Goal: Task Accomplishment & Management: Complete application form

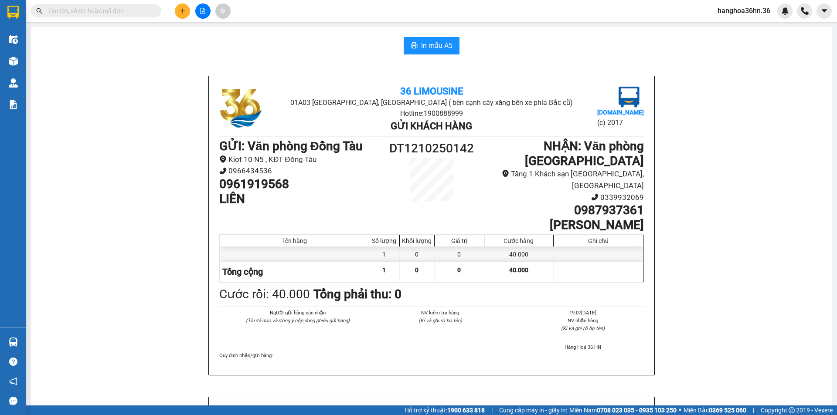
click at [186, 13] on button at bounding box center [182, 10] width 15 height 15
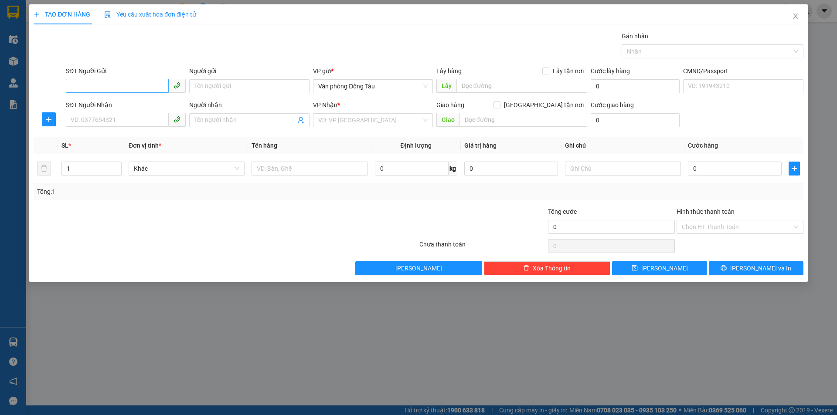
click at [131, 84] on input "SĐT Người Gửi" at bounding box center [117, 86] width 103 height 14
click at [120, 120] on input "SĐT Người Nhận" at bounding box center [117, 120] width 103 height 14
type input "0962463999"
click at [253, 122] on input "Người nhận" at bounding box center [244, 120] width 101 height 10
click at [150, 124] on input "0962463999" at bounding box center [117, 120] width 103 height 14
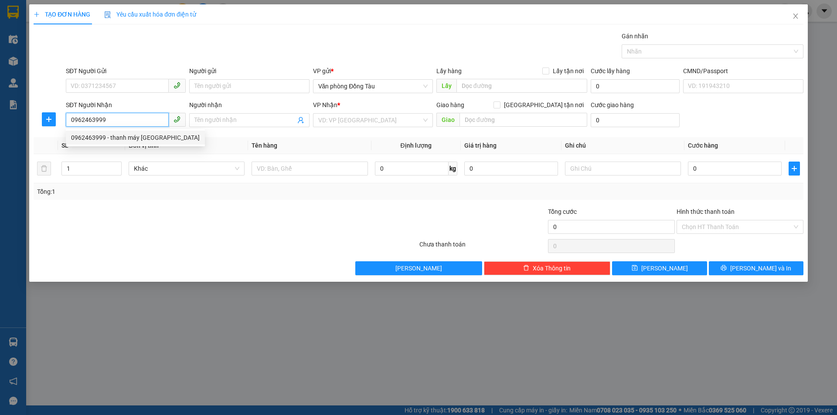
click at [149, 123] on input "0962463999" at bounding box center [117, 120] width 103 height 14
click at [146, 136] on div "0962463999 - thanh máy tokyo" at bounding box center [135, 138] width 129 height 10
type input "thanh máy tokyo"
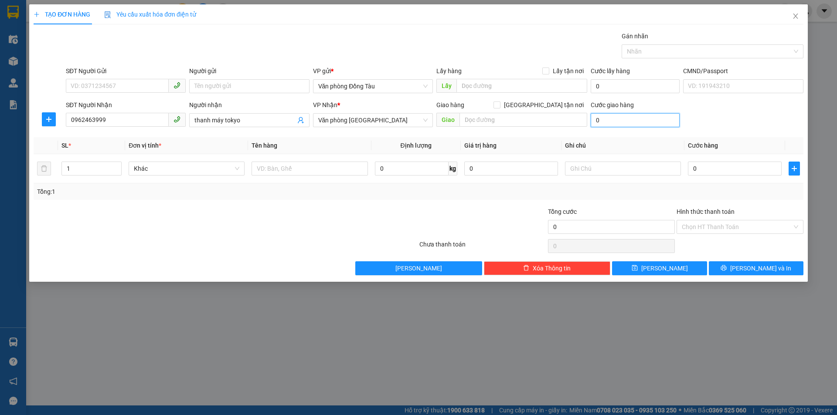
click at [634, 124] on input "0" at bounding box center [634, 120] width 89 height 14
type input "3"
type input "0"
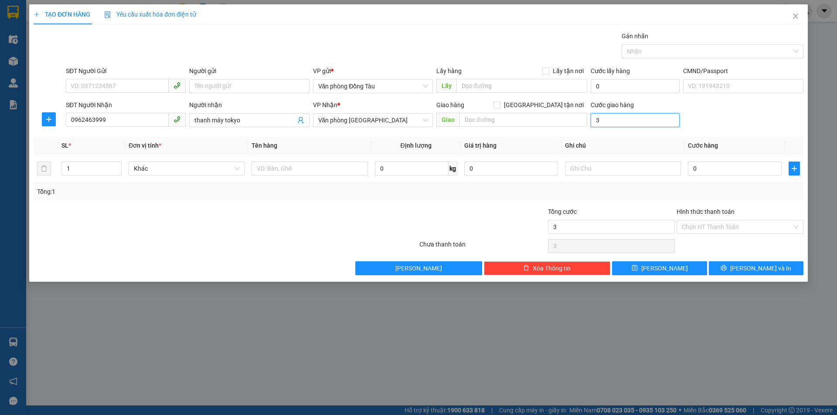
type input "0"
click at [736, 171] on input "0" at bounding box center [735, 169] width 94 height 14
type input "3"
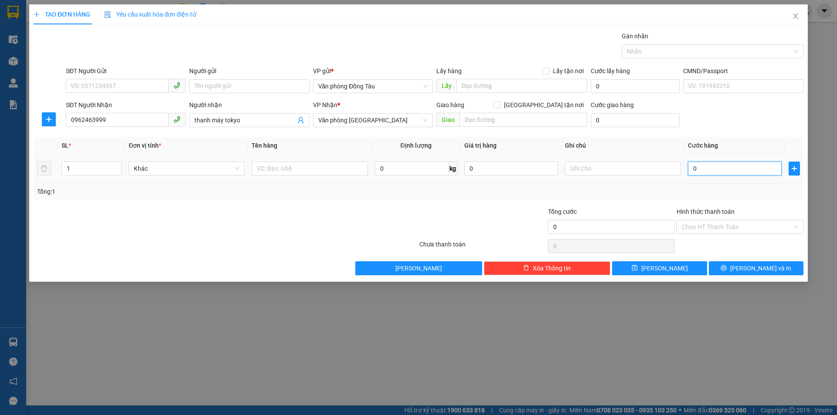
type input "3"
type input "30"
type input "300"
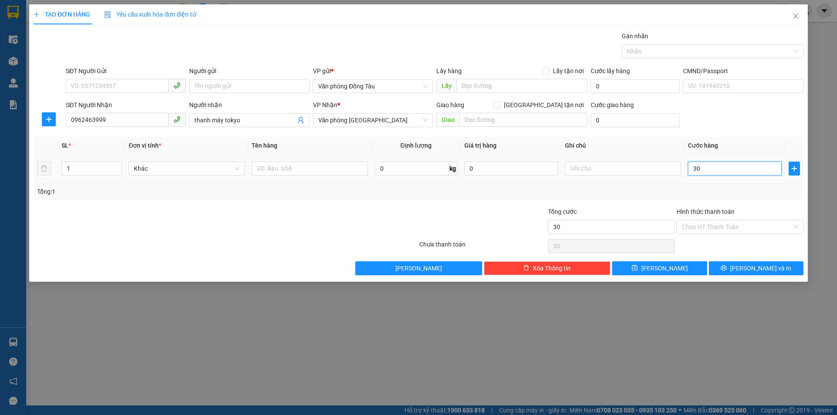
type input "300"
type input "3.000"
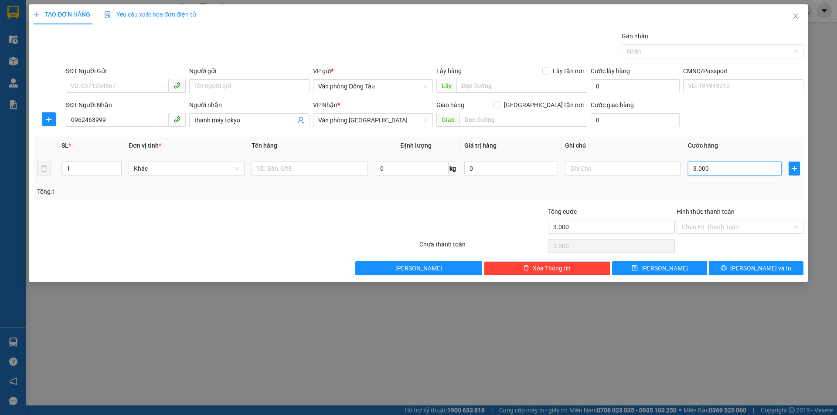
type input "30.000"
click at [712, 226] on input "Hình thức thanh toán" at bounding box center [737, 226] width 110 height 13
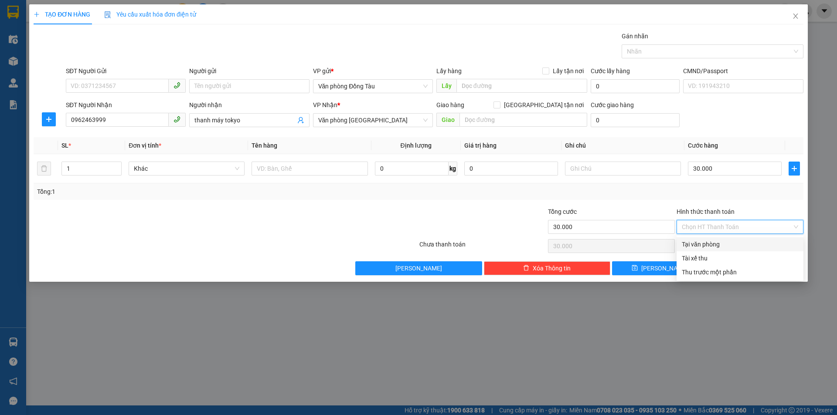
click at [719, 247] on div "Tại văn phòng" at bounding box center [740, 245] width 116 height 10
type input "0"
click at [745, 267] on button "[PERSON_NAME] và In" at bounding box center [756, 268] width 95 height 14
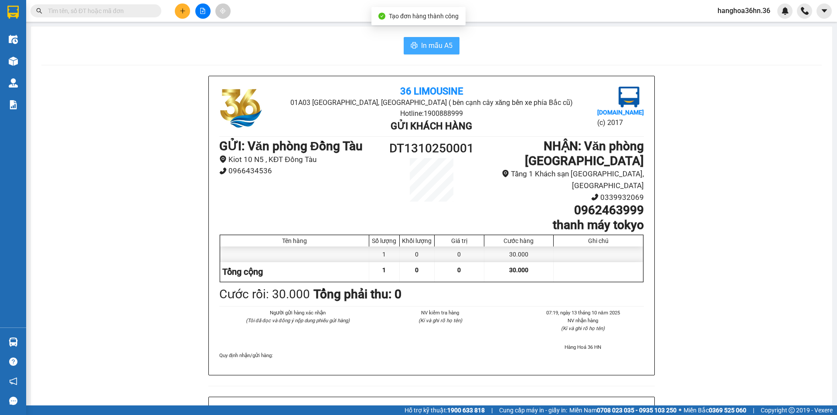
click at [426, 46] on span "In mẫu A5" at bounding box center [436, 45] width 31 height 11
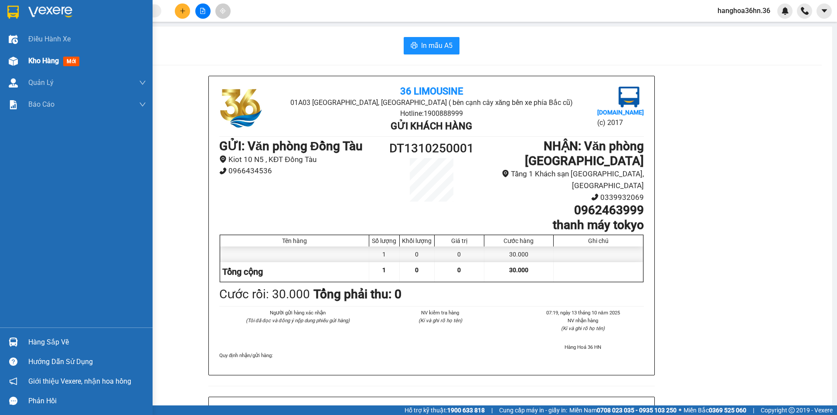
click at [19, 63] on div at bounding box center [13, 61] width 15 height 15
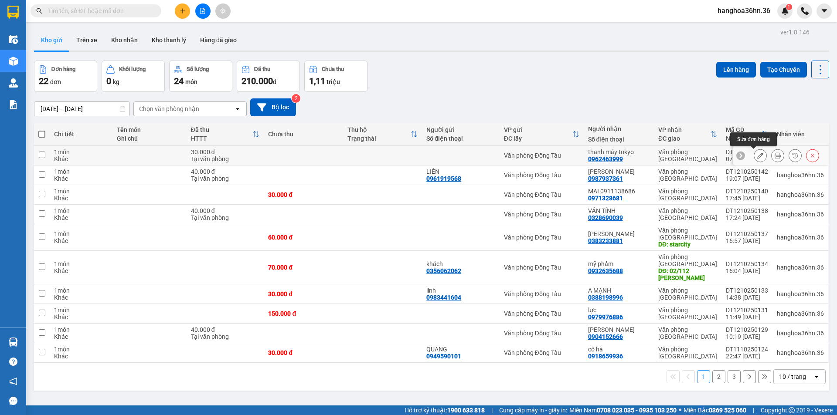
click at [757, 155] on button at bounding box center [760, 155] width 12 height 15
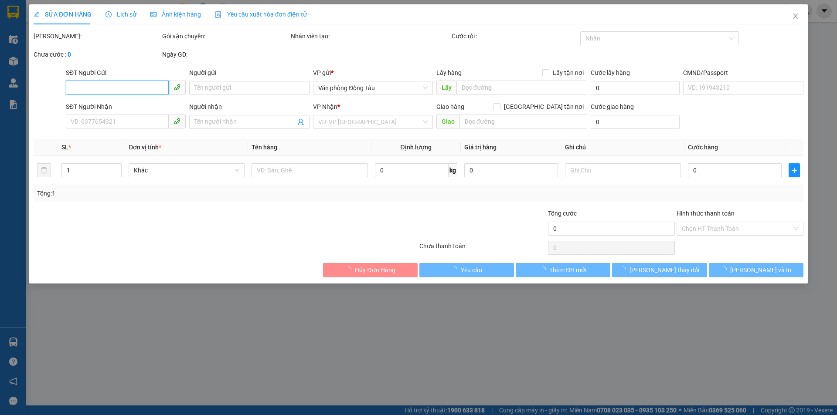
click at [140, 87] on input "SĐT Người Gửi" at bounding box center [117, 88] width 103 height 14
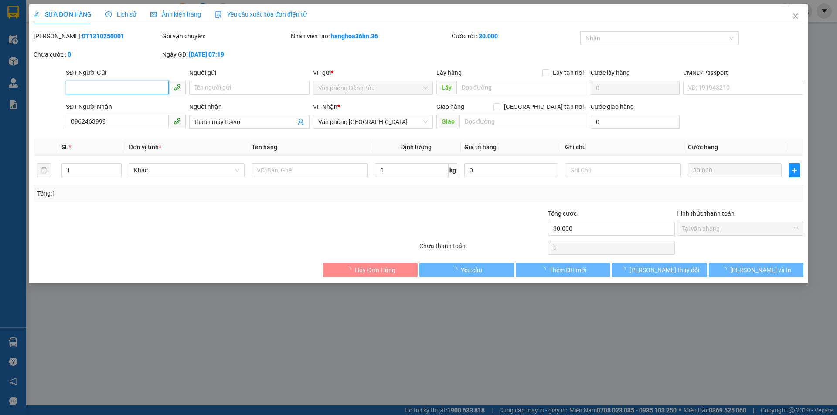
type input "0962463999"
type input "thanh máy tokyo"
type input "30.000"
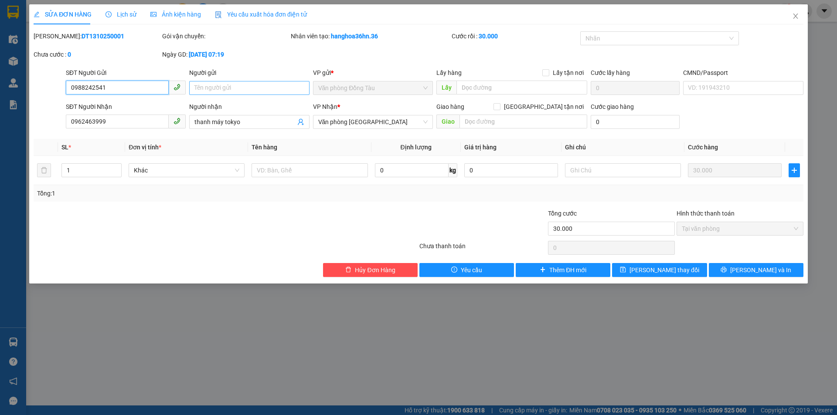
type input "0988242541"
click at [265, 85] on input "Người gửi" at bounding box center [249, 88] width 120 height 14
type input "TÌNH"
click at [766, 267] on span "[PERSON_NAME] và In" at bounding box center [760, 270] width 61 height 10
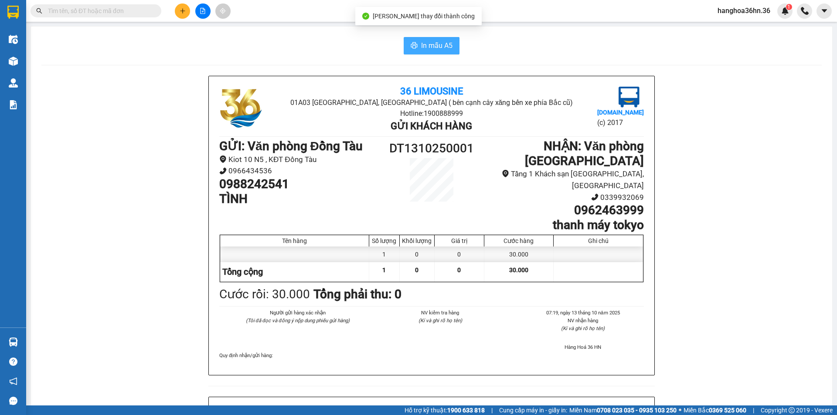
click at [426, 48] on span "In mẫu A5" at bounding box center [436, 45] width 31 height 11
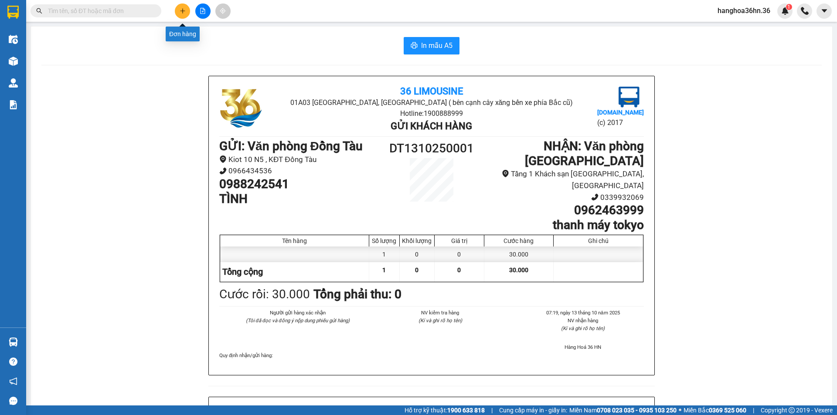
click at [181, 14] on icon "plus" at bounding box center [183, 11] width 6 height 6
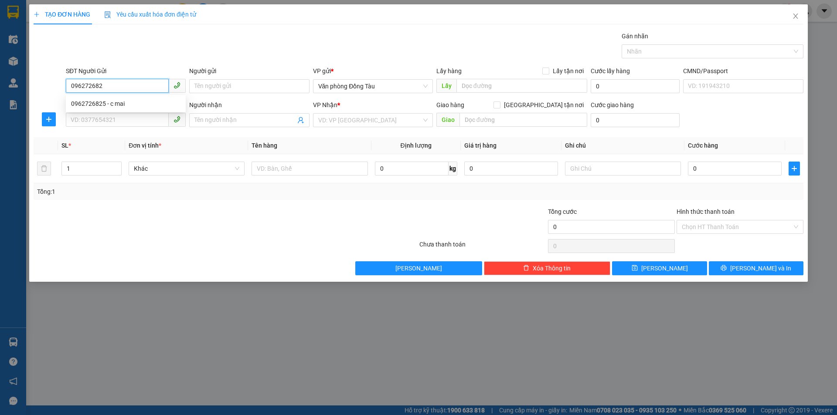
type input "0962726825"
click at [157, 100] on div "0962726825 - c mai" at bounding box center [125, 104] width 109 height 10
type input "c mai"
type input "0962726825"
click at [140, 117] on input "SĐT Người Nhận" at bounding box center [117, 120] width 103 height 14
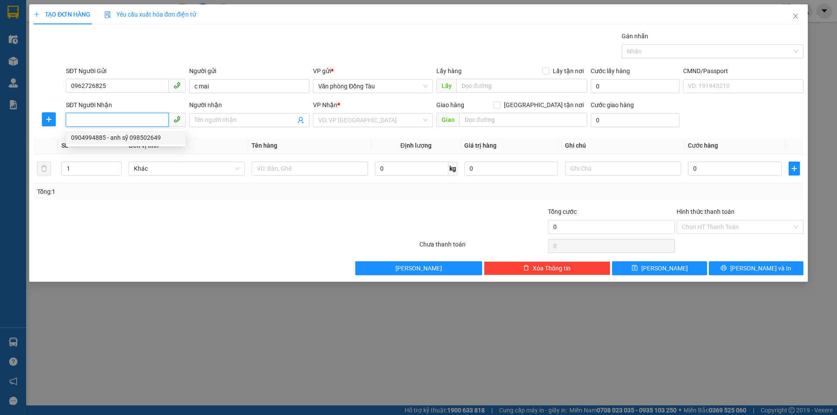
click at [139, 132] on div "0904994885 - anh sỹ 098502649" at bounding box center [126, 138] width 120 height 14
type input "0904994885"
type input "anh sỹ 098502649"
type input "6 hạc thành"
type input "30.000"
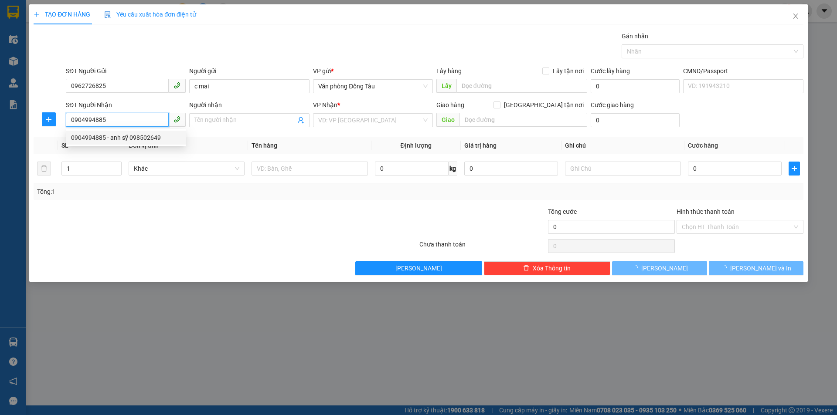
type input "30.000"
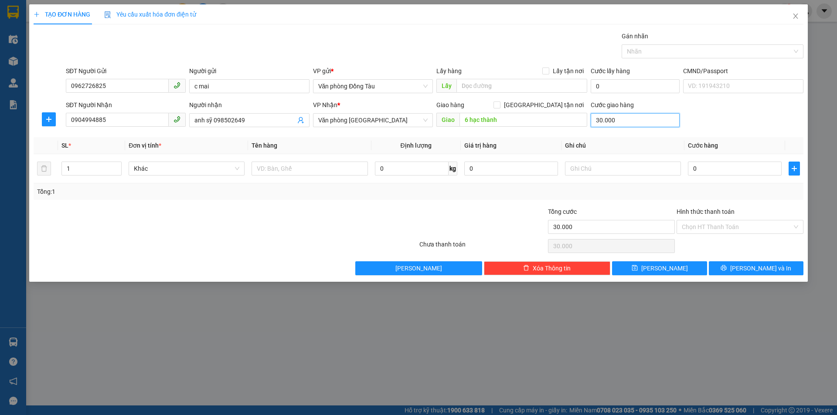
click at [634, 122] on input "30.000" at bounding box center [634, 120] width 89 height 14
click at [699, 167] on input "0" at bounding box center [735, 169] width 94 height 14
type input "5"
type input "30.005"
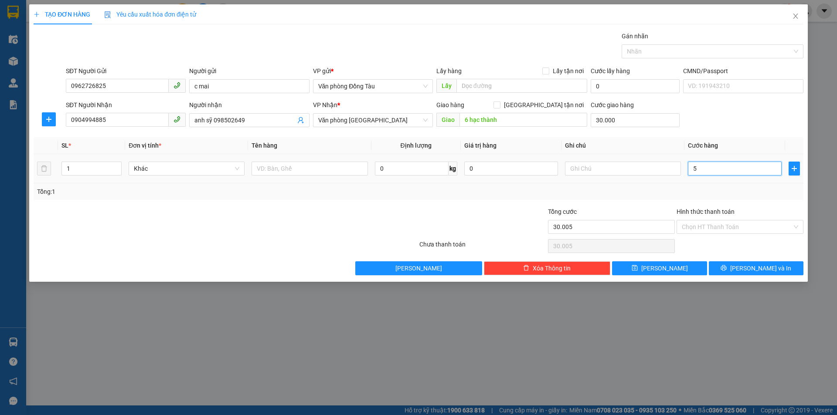
type input "50"
type input "30.050"
type input "500"
type input "30.500"
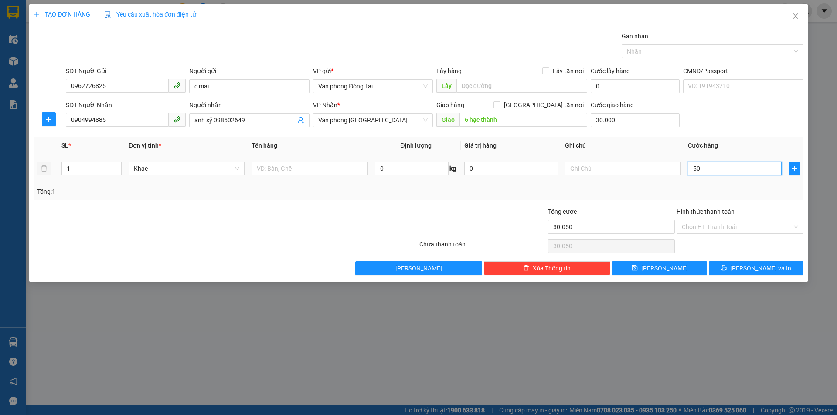
type input "30.500"
type input "5.000"
type input "35.000"
type input "50.000"
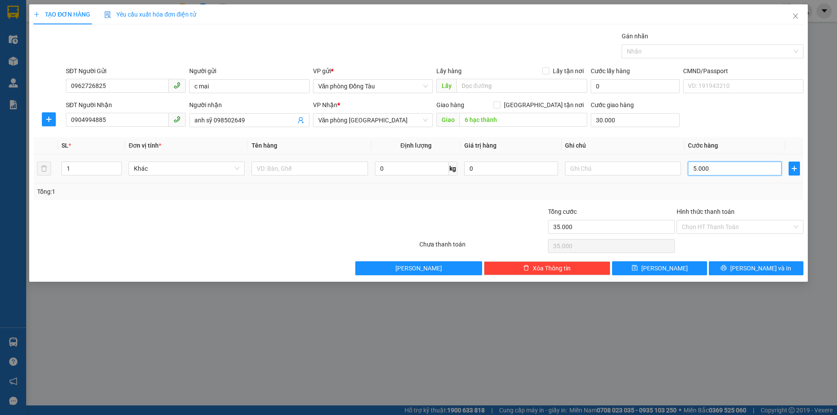
type input "80.000"
type input "50.000"
type input "0"
type input "50.000"
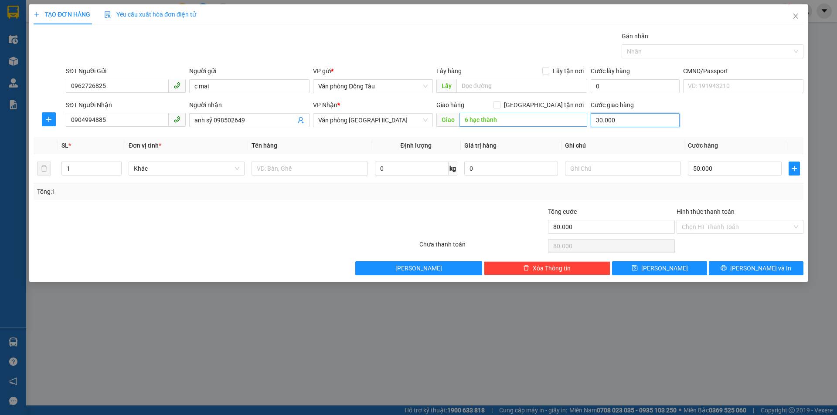
type input "50.000"
type input "0"
type input "VP"
drag, startPoint x: 121, startPoint y: 115, endPoint x: 47, endPoint y: 113, distance: 73.7
click at [49, 113] on div "SĐT Người Nhận 0904994885 Người nhận anh sỹ 098502649 VP Nhận * Văn phòng Thanh…" at bounding box center [418, 115] width 771 height 31
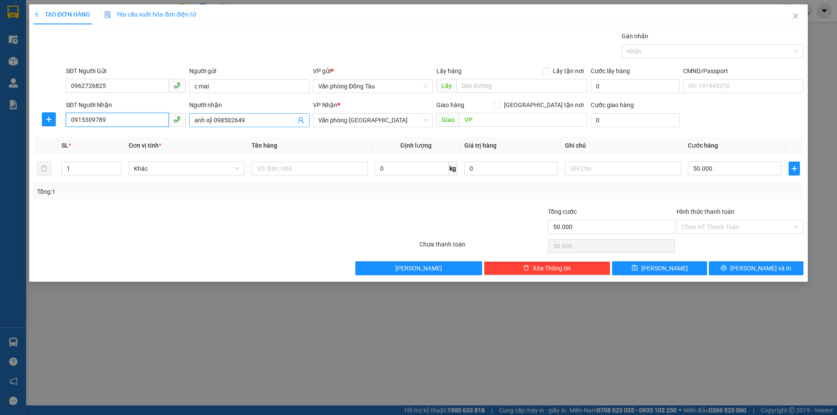
type input "0915309789"
drag, startPoint x: 254, startPoint y: 122, endPoint x: 189, endPoint y: 123, distance: 65.4
click at [189, 123] on span "anh sỹ 098502649" at bounding box center [249, 120] width 120 height 14
type input "A HUÂN"
click at [725, 229] on input "Hình thức thanh toán" at bounding box center [737, 226] width 110 height 13
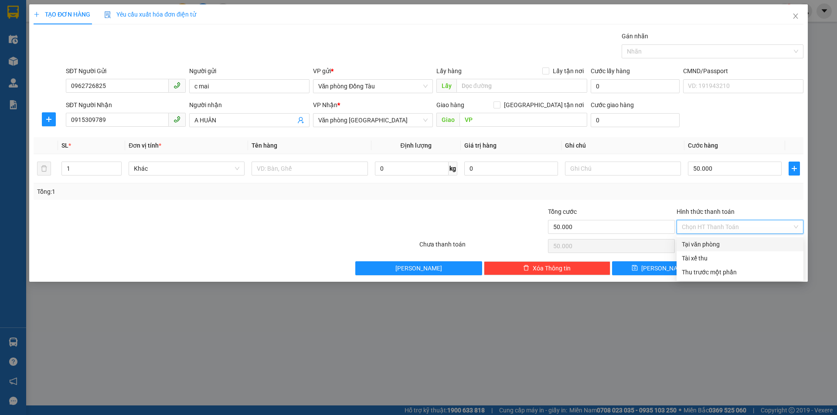
click at [717, 241] on div "Tại văn phòng" at bounding box center [740, 245] width 116 height 10
type input "0"
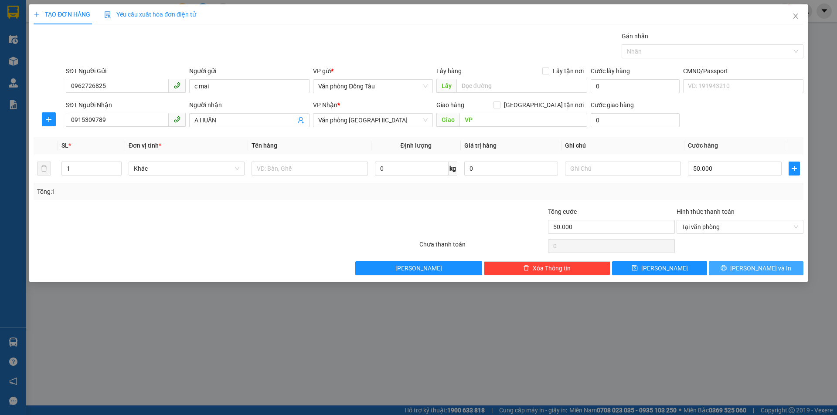
click at [731, 264] on button "[PERSON_NAME] và In" at bounding box center [756, 268] width 95 height 14
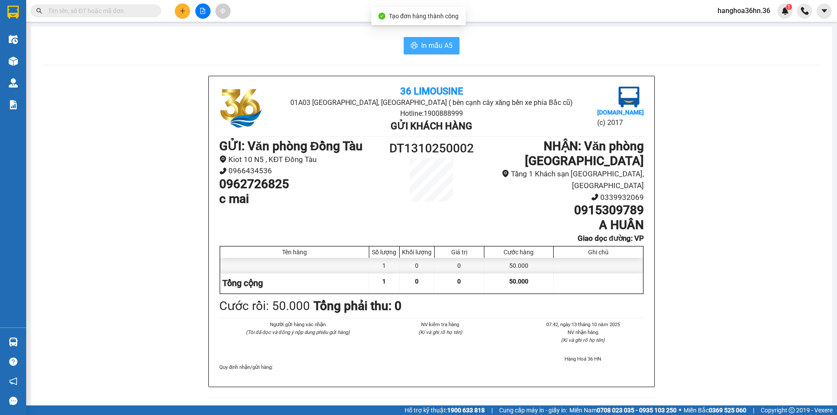
click at [440, 52] on button "In mẫu A5" at bounding box center [432, 45] width 56 height 17
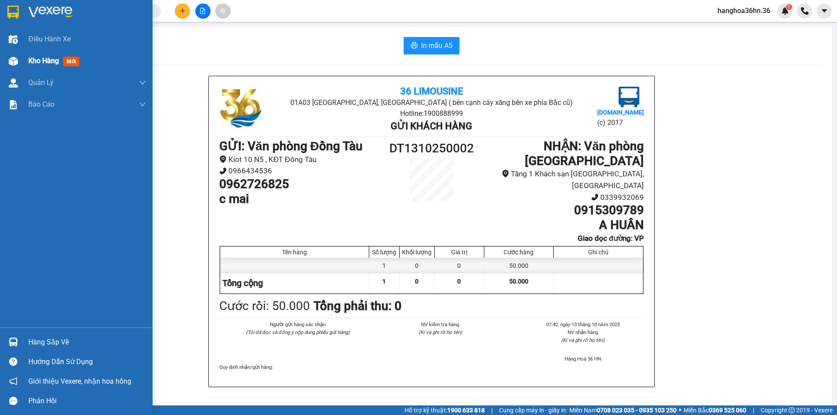
click at [52, 62] on span "Kho hàng" at bounding box center [43, 61] width 31 height 8
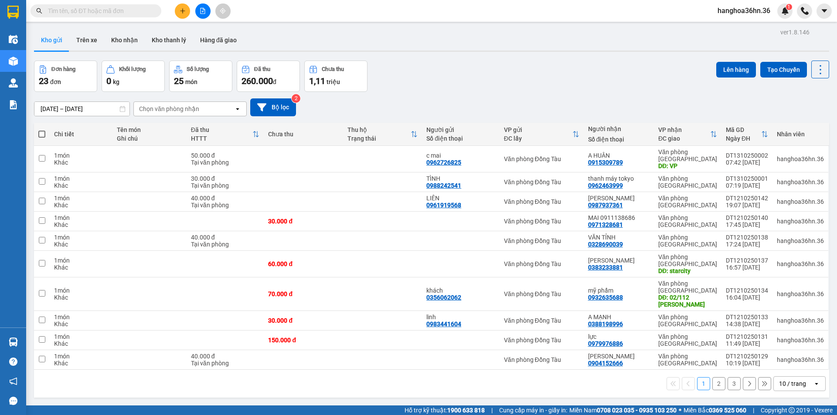
click at [86, 111] on input "[DATE] – [DATE]" at bounding box center [81, 109] width 95 height 14
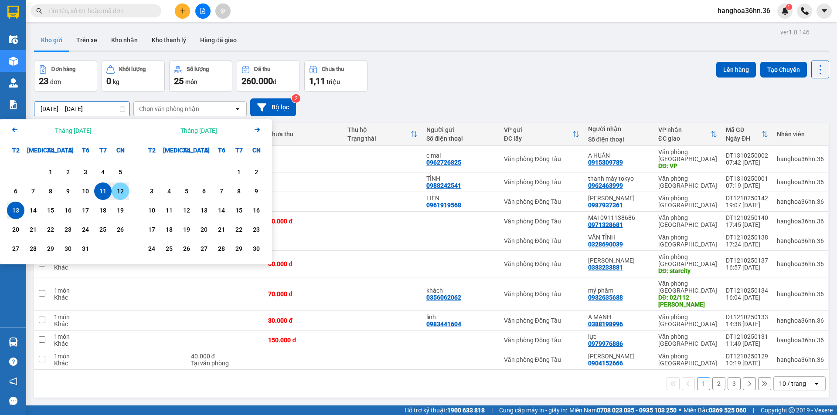
click at [119, 191] on div "12" at bounding box center [120, 191] width 12 height 10
click at [11, 211] on div "13" at bounding box center [16, 210] width 12 height 10
type input "[DATE] – [DATE]"
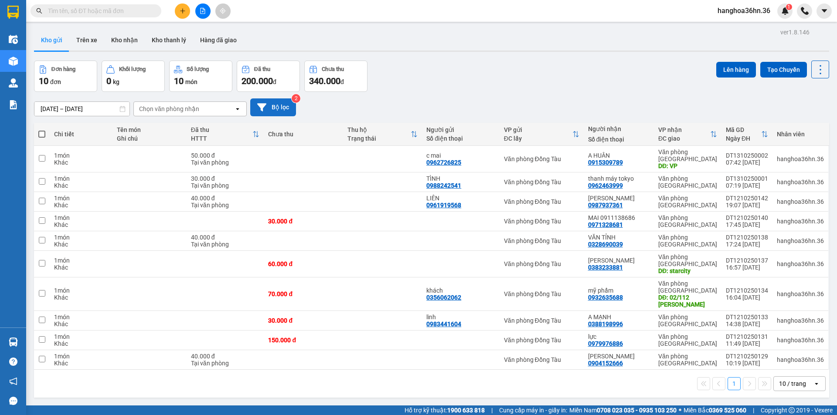
click at [284, 102] on button "Bộ lọc" at bounding box center [273, 107] width 46 height 18
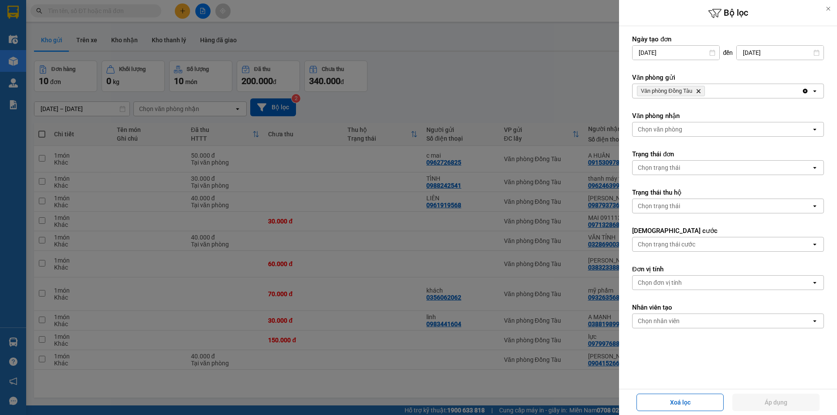
click at [811, 92] on icon "open" at bounding box center [814, 91] width 7 height 7
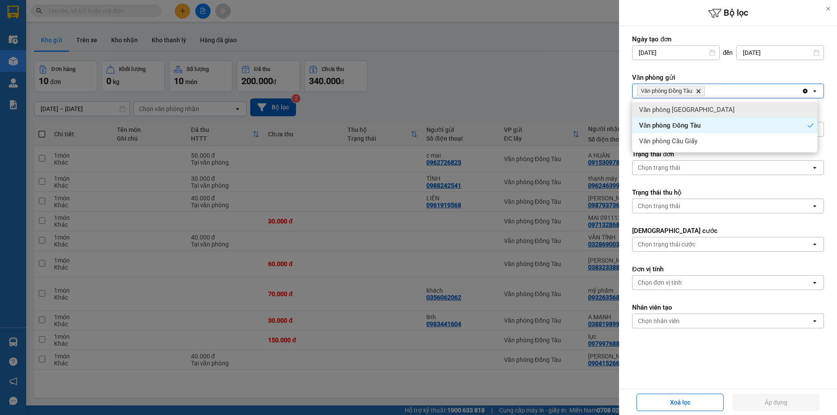
click at [717, 112] on div "Văn phòng [GEOGRAPHIC_DATA]" at bounding box center [724, 110] width 185 height 16
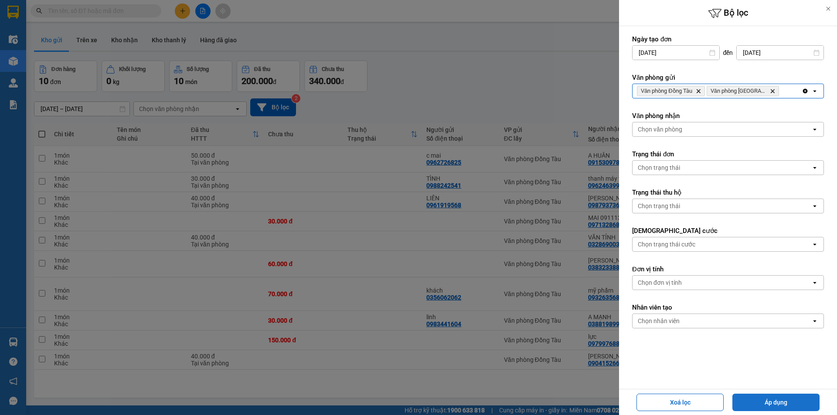
click at [792, 402] on button "Áp dụng" at bounding box center [775, 402] width 87 height 17
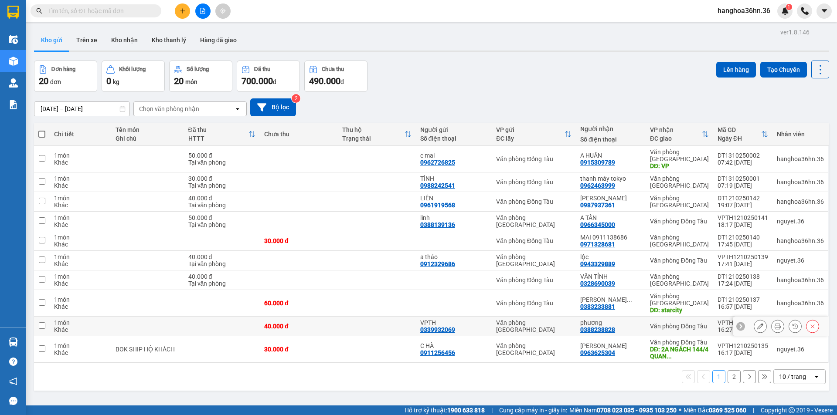
scroll to position [40, 0]
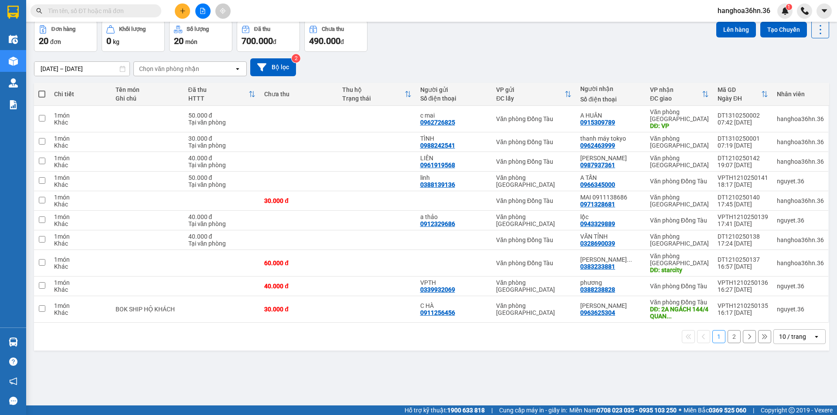
click at [727, 337] on button "2" at bounding box center [733, 336] width 13 height 13
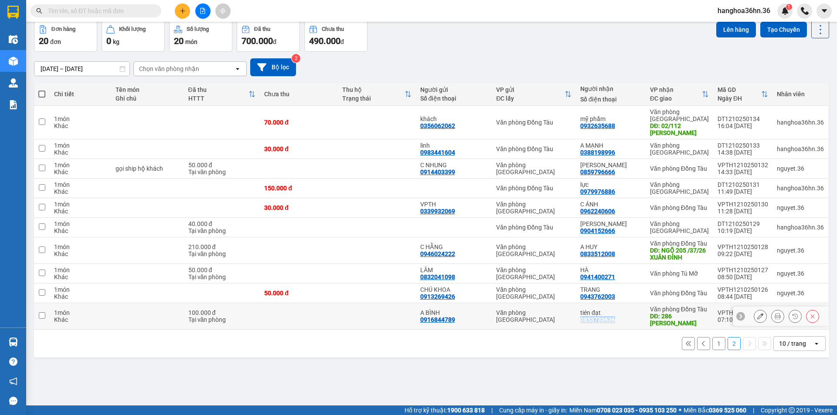
drag, startPoint x: 618, startPoint y: 321, endPoint x: 583, endPoint y: 319, distance: 34.9
click at [583, 319] on div "tién đạt 0853733636" at bounding box center [610, 316] width 61 height 14
checkbox input "true"
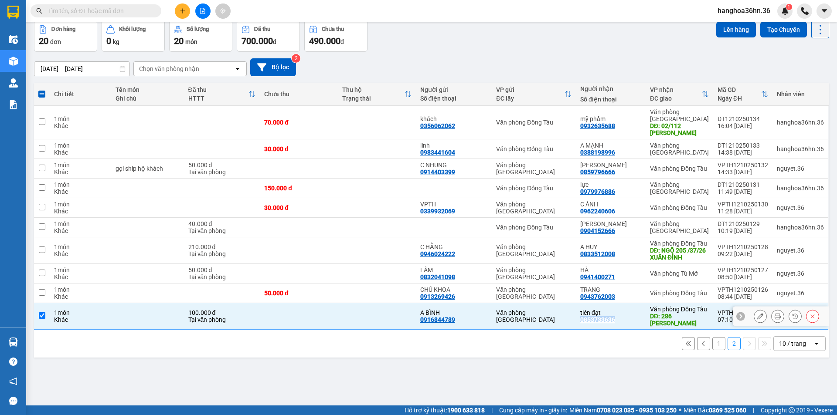
copy div "0853733636"
click at [757, 315] on icon at bounding box center [760, 316] width 6 height 6
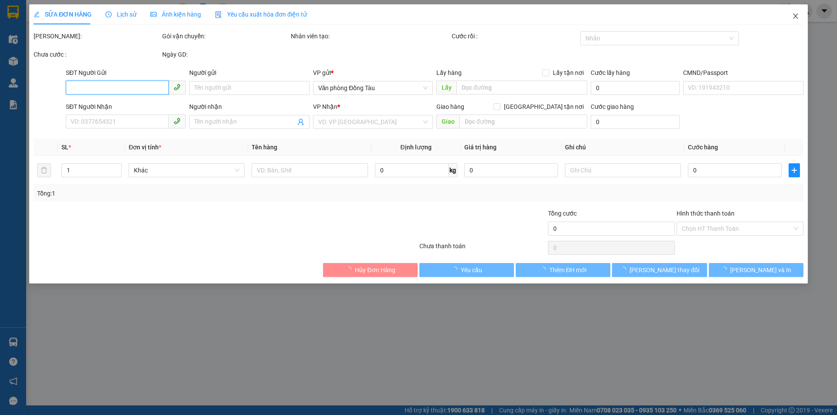
type input "0916844789"
type input "A BÌNH"
type input "0853733636"
type input "tién đạt"
type input "286 [PERSON_NAME]"
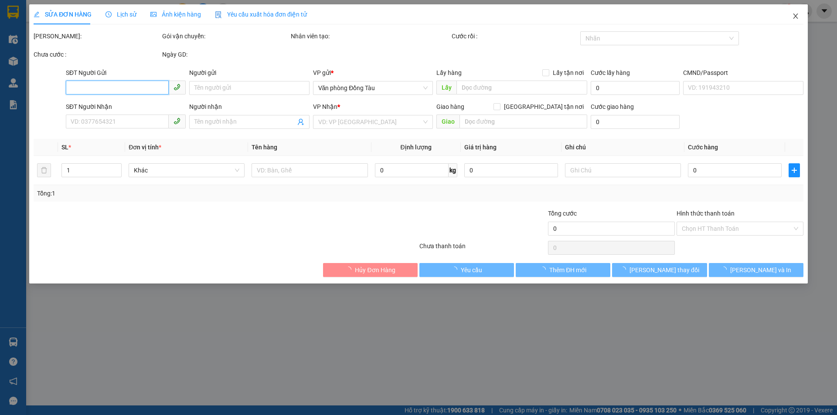
type input "60.000"
type input "100.000"
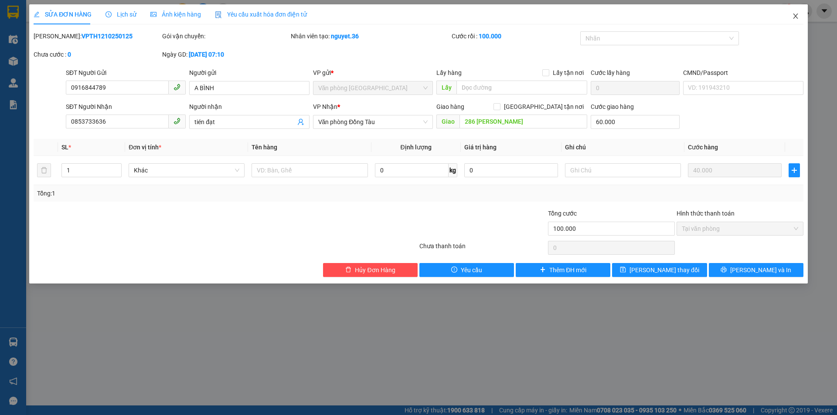
click at [795, 14] on icon "close" at bounding box center [795, 16] width 7 height 7
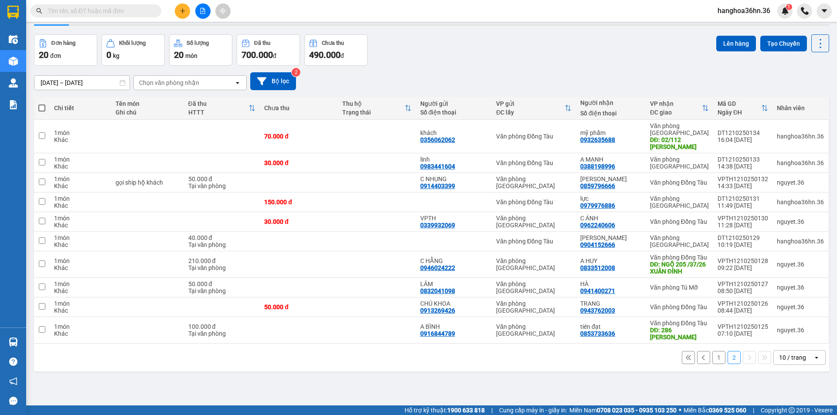
scroll to position [40, 0]
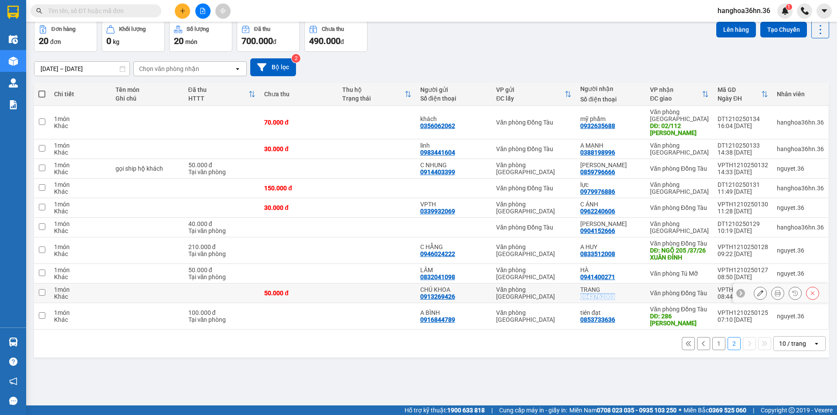
drag, startPoint x: 618, startPoint y: 296, endPoint x: 583, endPoint y: 296, distance: 34.9
click at [583, 296] on div "TRANG 0943762003" at bounding box center [610, 293] width 61 height 14
checkbox input "true"
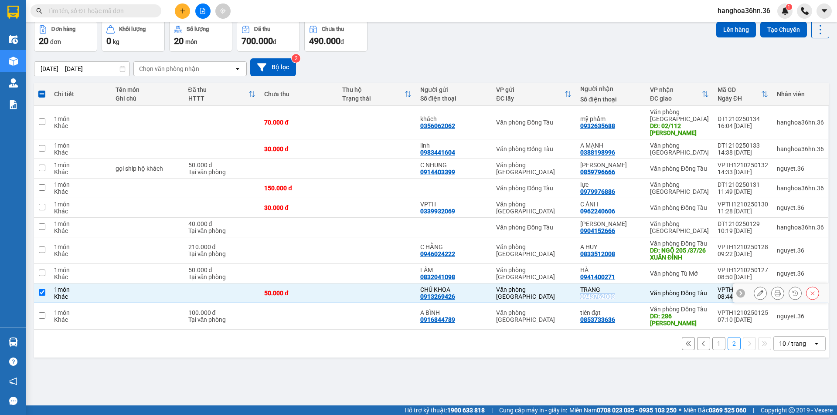
copy div "0943762003"
drag, startPoint x: 618, startPoint y: 276, endPoint x: 590, endPoint y: 275, distance: 28.4
click at [582, 278] on td "HÀ 0941400271" at bounding box center [611, 274] width 70 height 20
checkbox input "true"
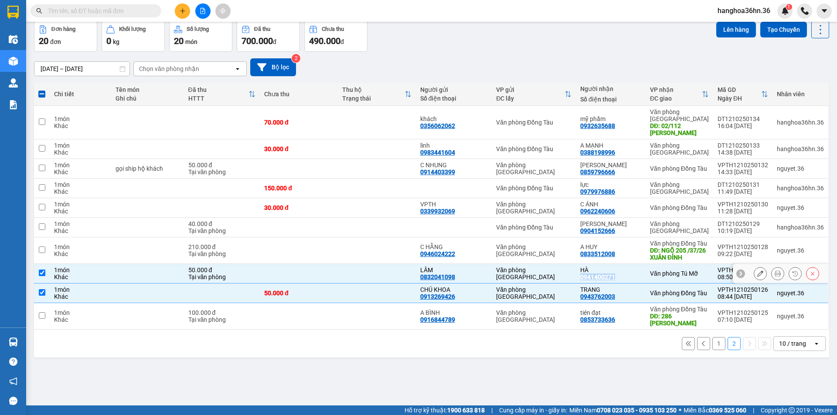
copy div "0941400271"
drag, startPoint x: 623, startPoint y: 253, endPoint x: 583, endPoint y: 254, distance: 39.2
click at [584, 254] on div "A HUY 0833512008" at bounding box center [610, 251] width 61 height 14
checkbox input "true"
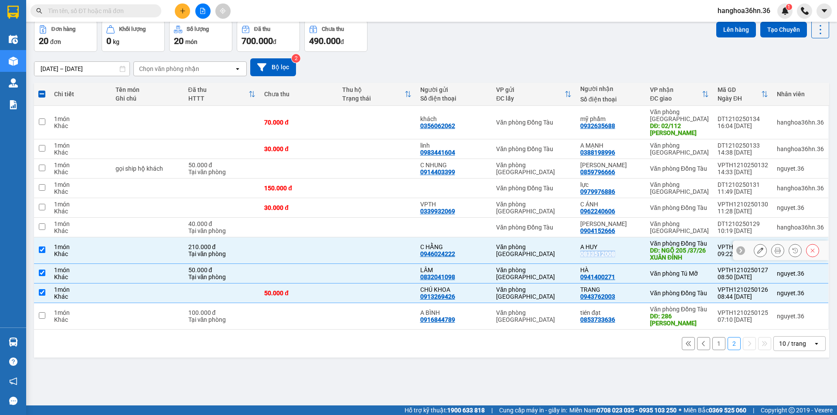
copy div "0833512008"
click at [757, 251] on icon at bounding box center [760, 251] width 6 height 6
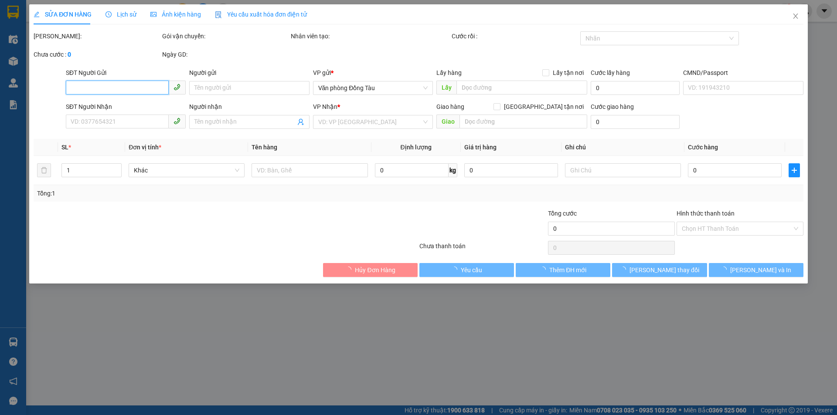
type input "0946024222"
type input "C HẰNG"
type input "0833512008"
type input "A HUY"
type input "NGÕ 205 /37/26 XUÂN ĐỈNH"
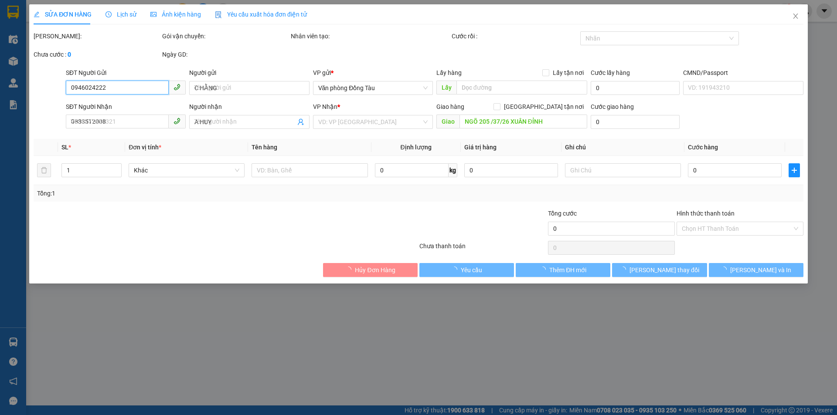
type input "130.000"
type input "210.000"
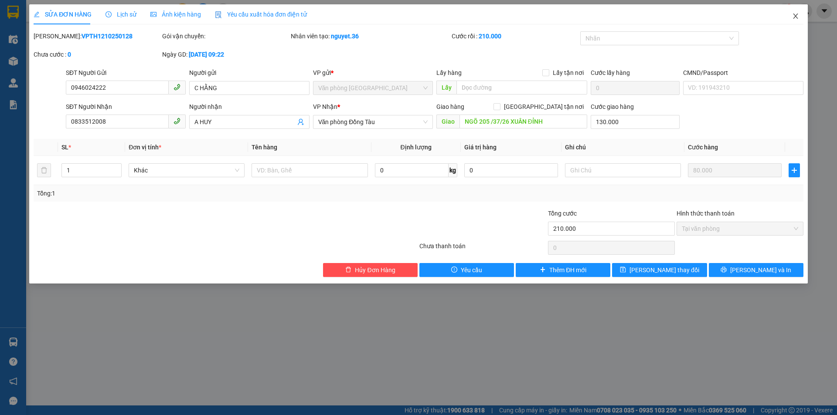
click at [794, 17] on icon "close" at bounding box center [795, 16] width 7 height 7
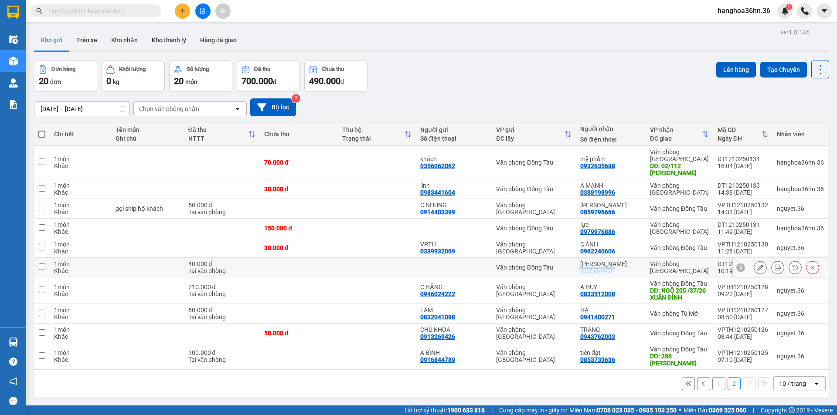
drag, startPoint x: 619, startPoint y: 272, endPoint x: 583, endPoint y: 269, distance: 35.9
click at [583, 269] on div "đạt nguyễn 0904152666" at bounding box center [610, 268] width 61 height 14
checkbox input "true"
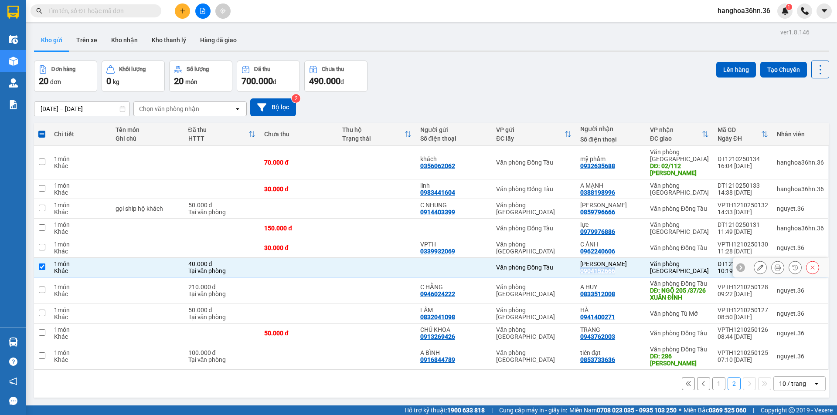
copy div "0904152666"
drag, startPoint x: 619, startPoint y: 250, endPoint x: 584, endPoint y: 251, distance: 34.4
click at [584, 251] on div "C ÁNH 0962240606" at bounding box center [610, 248] width 61 height 14
checkbox input "true"
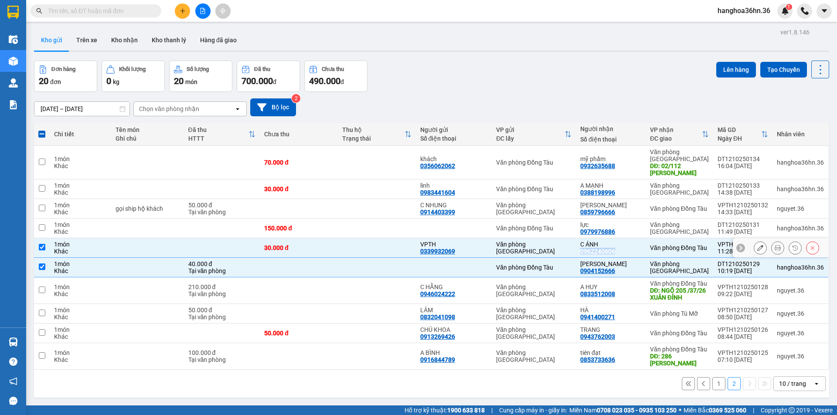
copy div "0962240606"
drag, startPoint x: 619, startPoint y: 232, endPoint x: 585, endPoint y: 232, distance: 34.4
click at [585, 232] on div "lực 0979976886" at bounding box center [610, 228] width 61 height 14
checkbox input "true"
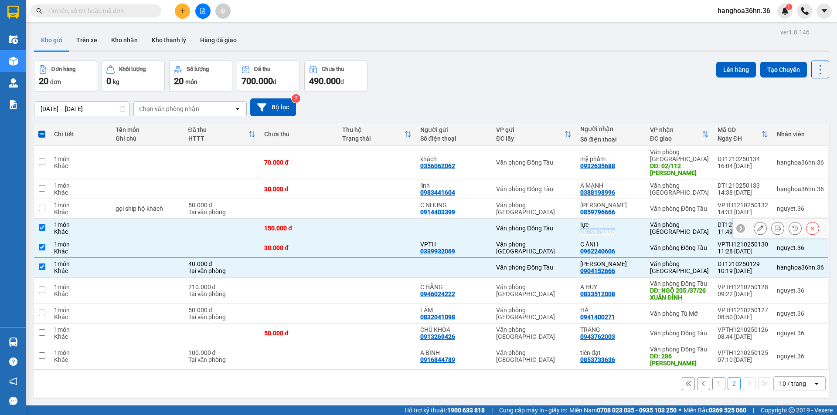
copy div "0979976886"
drag, startPoint x: 618, startPoint y: 213, endPoint x: 583, endPoint y: 209, distance: 34.6
click at [583, 209] on div "[PERSON_NAME] 0859796666" at bounding box center [610, 209] width 61 height 14
checkbox input "true"
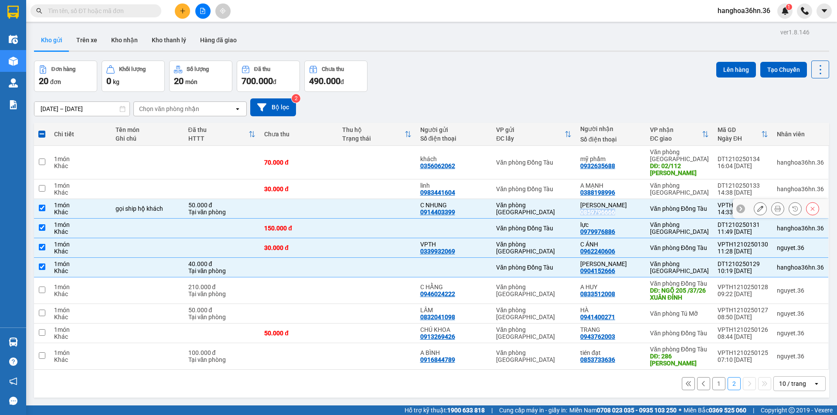
copy div "0859796666"
drag, startPoint x: 619, startPoint y: 194, endPoint x: 584, endPoint y: 194, distance: 34.9
click at [584, 194] on div "A MẠNH 0388198996" at bounding box center [610, 189] width 61 height 14
checkbox input "true"
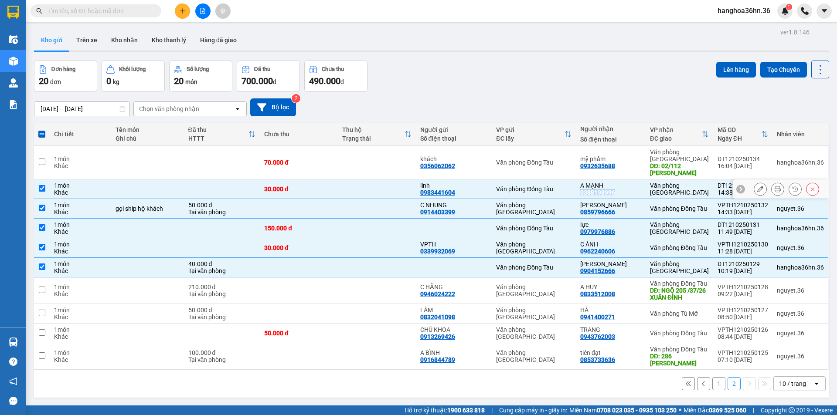
copy div "0388198996"
drag, startPoint x: 619, startPoint y: 165, endPoint x: 586, endPoint y: 167, distance: 32.8
click at [584, 167] on div "mỹ phẩm 0932635688" at bounding box center [610, 163] width 61 height 14
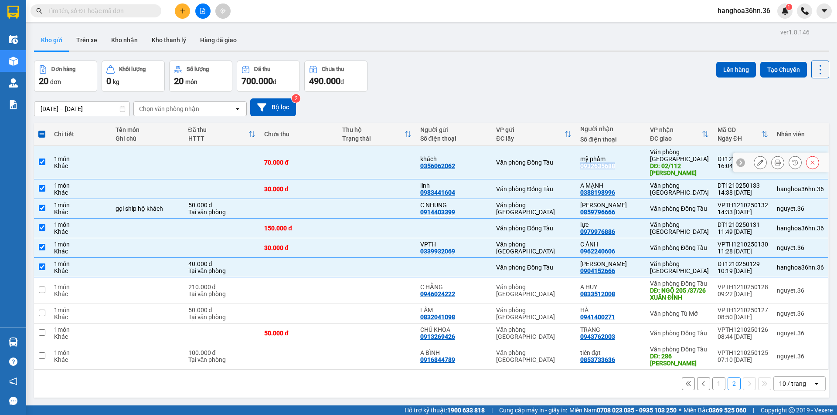
copy div "0932635688"
click at [712, 383] on button "1" at bounding box center [718, 383] width 13 height 13
checkbox input "false"
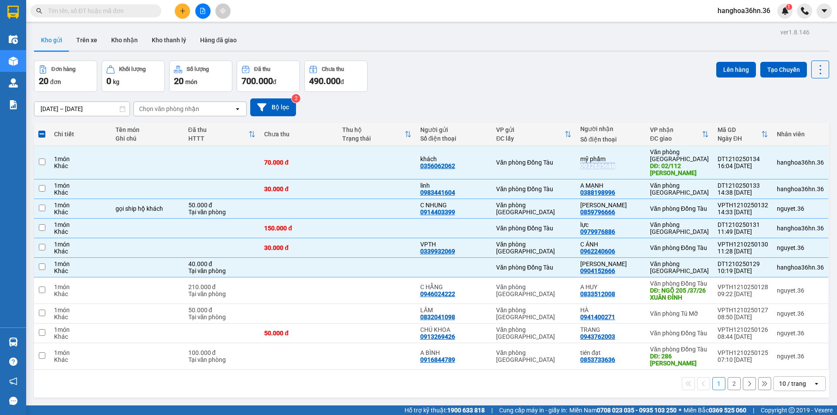
checkbox input "false"
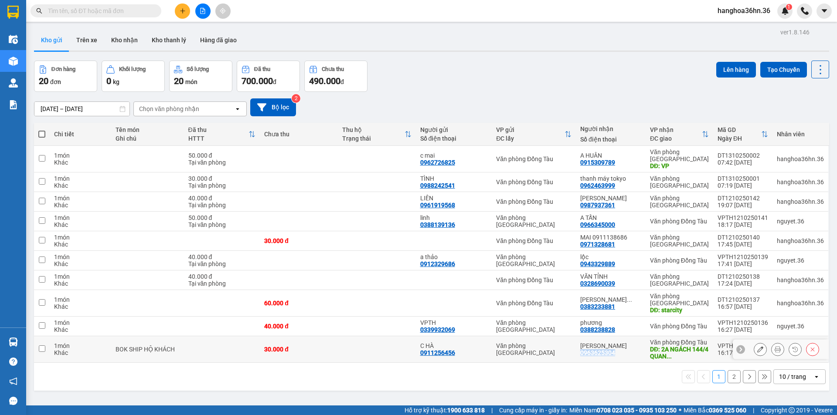
drag, startPoint x: 617, startPoint y: 352, endPoint x: 587, endPoint y: 353, distance: 30.5
click at [584, 353] on div "[PERSON_NAME] 0963625304" at bounding box center [610, 350] width 61 height 14
checkbox input "true"
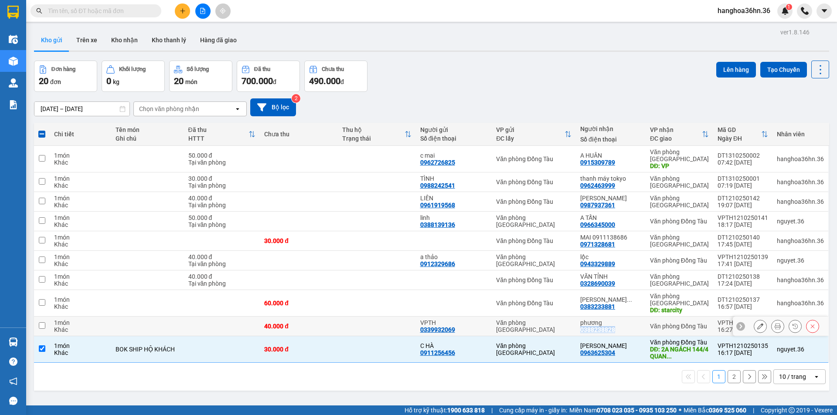
drag, startPoint x: 621, startPoint y: 328, endPoint x: 583, endPoint y: 333, distance: 38.6
click at [583, 333] on td "phương 0388238828" at bounding box center [611, 327] width 70 height 20
checkbox input "true"
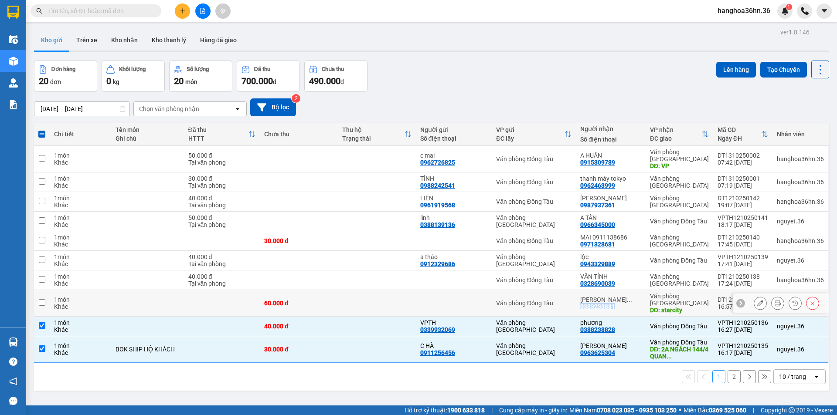
drag, startPoint x: 617, startPoint y: 306, endPoint x: 584, endPoint y: 308, distance: 32.7
click at [584, 308] on div "[PERSON_NAME] ... 0383233881" at bounding box center [610, 303] width 61 height 14
checkbox input "true"
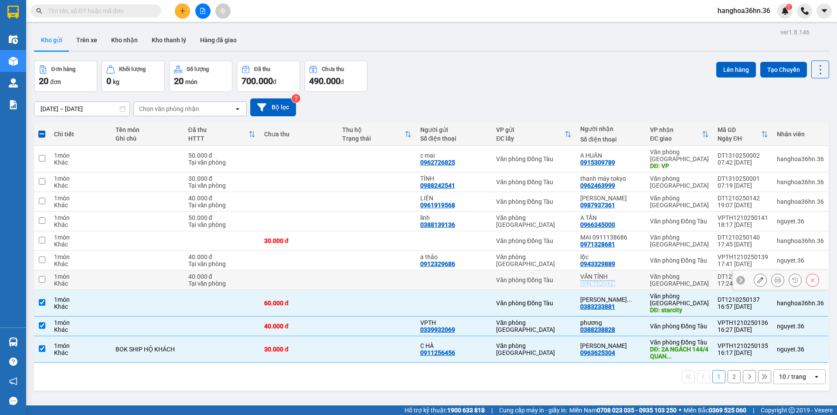
drag, startPoint x: 621, startPoint y: 283, endPoint x: 591, endPoint y: 285, distance: 29.3
click at [584, 284] on div "VĂN TỈNH 0328690039" at bounding box center [610, 280] width 61 height 14
checkbox input "true"
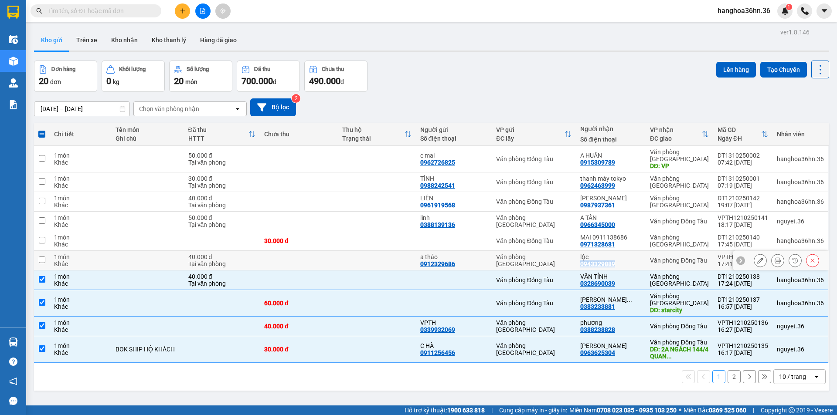
drag, startPoint x: 621, startPoint y: 264, endPoint x: 592, endPoint y: 262, distance: 29.3
click at [584, 263] on div "lộc 0943329889" at bounding box center [610, 261] width 61 height 14
checkbox input "true"
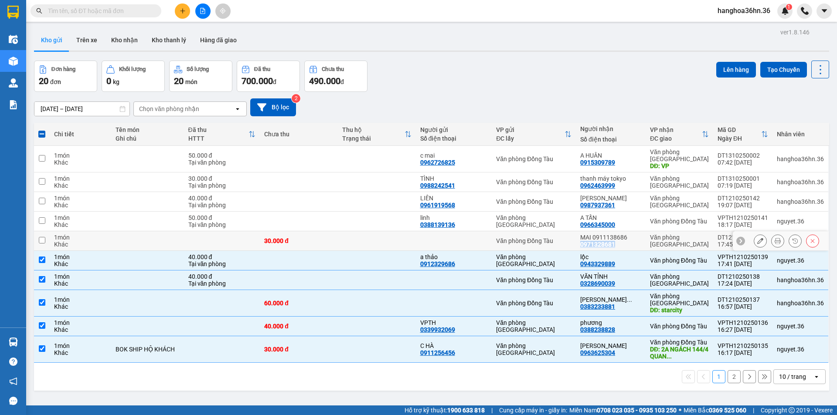
drag, startPoint x: 618, startPoint y: 245, endPoint x: 584, endPoint y: 242, distance: 34.6
click at [584, 242] on div "MAI 0911138686 0971328681" at bounding box center [610, 241] width 61 height 14
checkbox input "true"
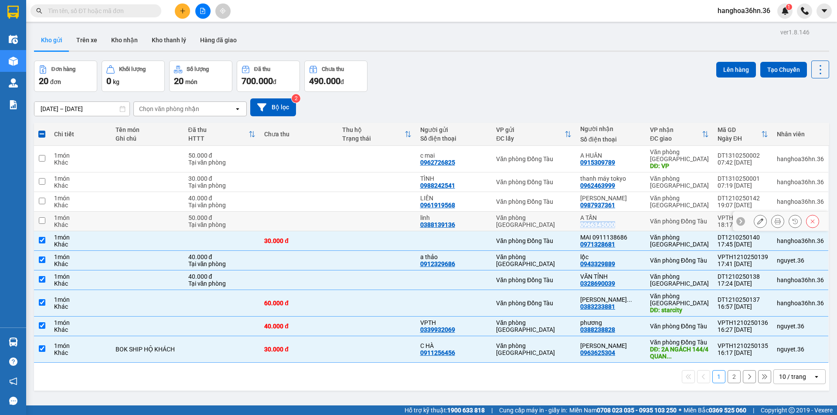
drag, startPoint x: 621, startPoint y: 223, endPoint x: 600, endPoint y: 224, distance: 21.4
click at [580, 223] on td "A TẤN 0966345000" at bounding box center [611, 222] width 70 height 20
checkbox input "true"
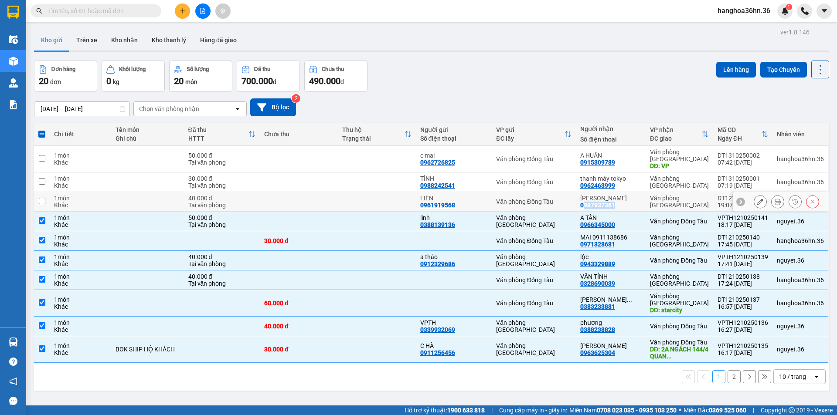
drag, startPoint x: 620, startPoint y: 206, endPoint x: 606, endPoint y: 208, distance: 13.7
click at [593, 208] on div "BÁC QUANG 0987937361" at bounding box center [610, 202] width 61 height 14
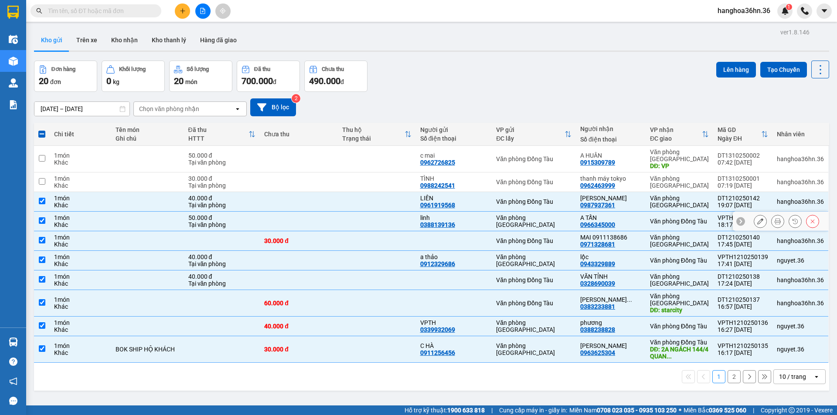
drag, startPoint x: 655, startPoint y: 209, endPoint x: 638, endPoint y: 204, distance: 18.6
click at [653, 208] on td "Văn phòng [GEOGRAPHIC_DATA]" at bounding box center [679, 202] width 68 height 20
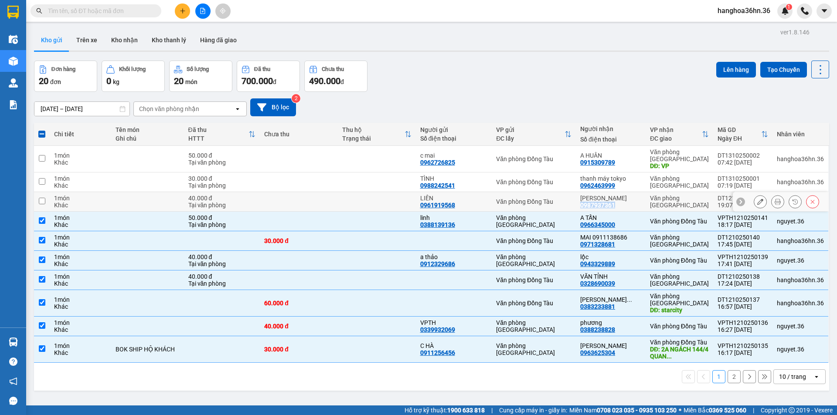
drag, startPoint x: 618, startPoint y: 204, endPoint x: 584, endPoint y: 206, distance: 34.0
click at [584, 206] on div "BÁC QUANG 0987937361" at bounding box center [610, 202] width 61 height 14
checkbox input "true"
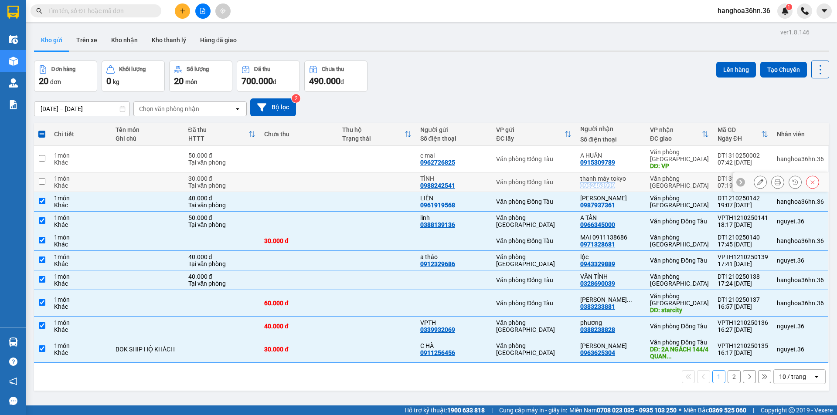
drag, startPoint x: 620, startPoint y: 187, endPoint x: 582, endPoint y: 189, distance: 37.6
click at [582, 189] on td "thanh máy tokyo 0962463999" at bounding box center [611, 183] width 70 height 20
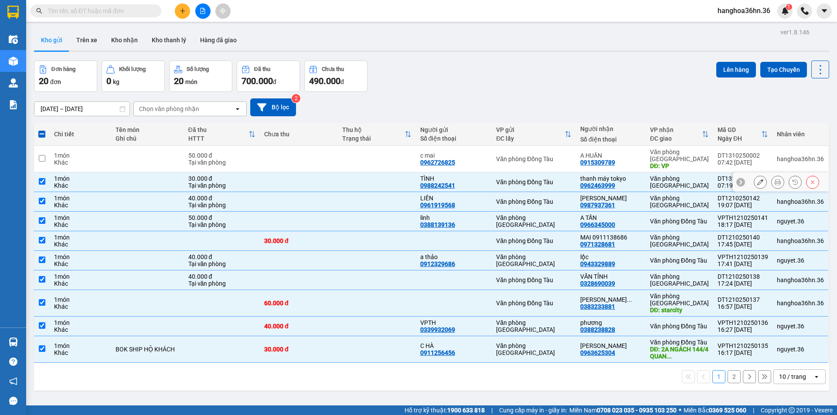
click at [627, 177] on div "thanh máy tokyo" at bounding box center [610, 178] width 61 height 7
checkbox input "false"
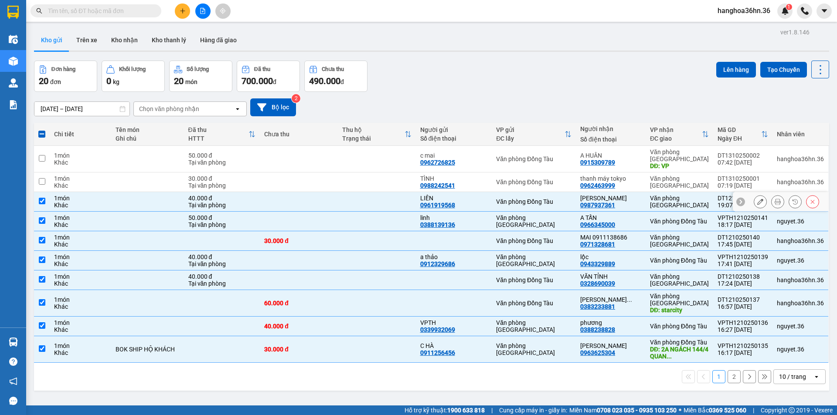
click at [634, 207] on div "BÁC QUANG 0987937361" at bounding box center [610, 202] width 61 height 14
checkbox input "false"
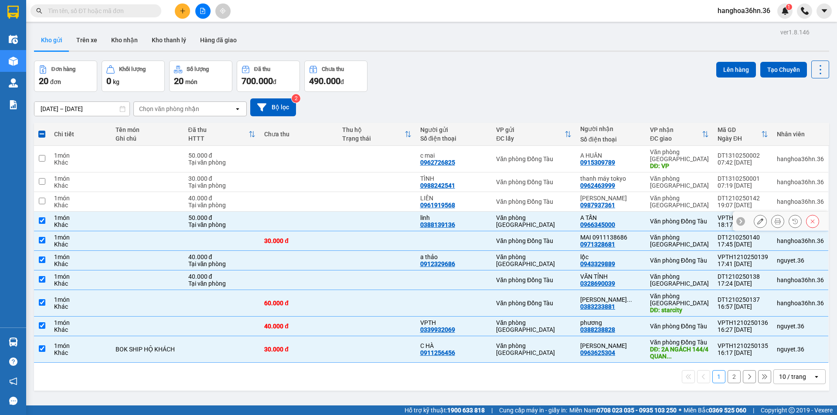
click at [632, 225] on div "A TẤN 0966345000" at bounding box center [610, 221] width 61 height 14
checkbox input "false"
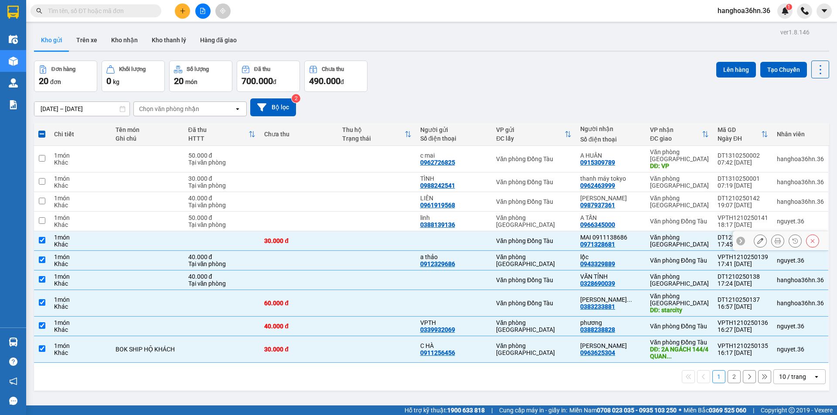
click at [634, 241] on div "MAI 0911138686 0971328681" at bounding box center [610, 241] width 61 height 14
checkbox input "false"
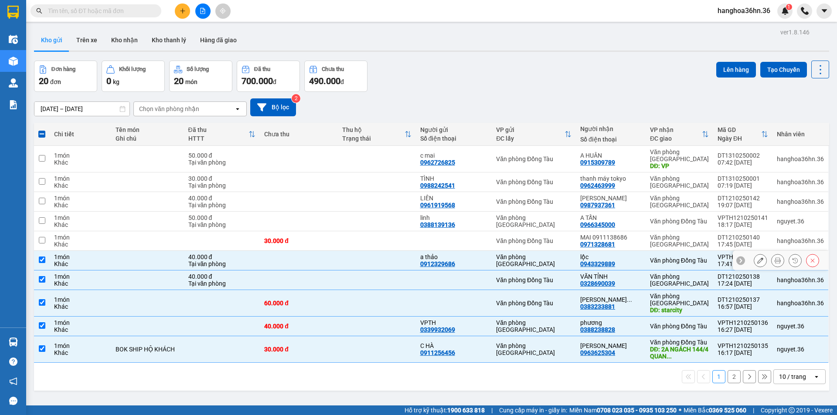
click at [633, 256] on div "lộc" at bounding box center [610, 257] width 61 height 7
checkbox input "false"
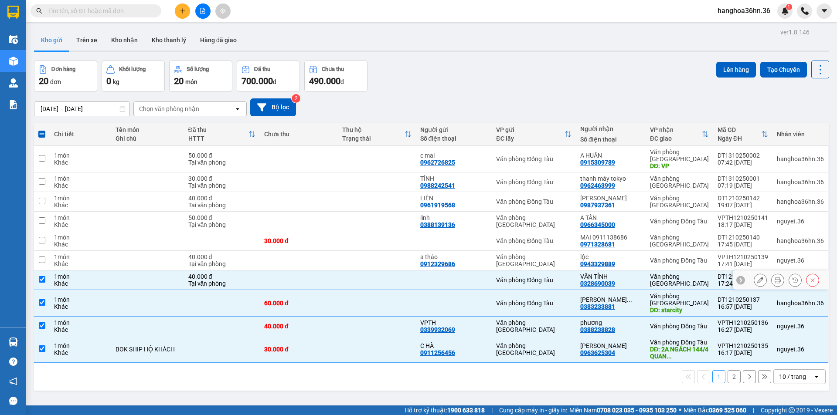
click at [630, 280] on div "VĂN TỈNH 0328690039" at bounding box center [610, 280] width 61 height 14
checkbox input "false"
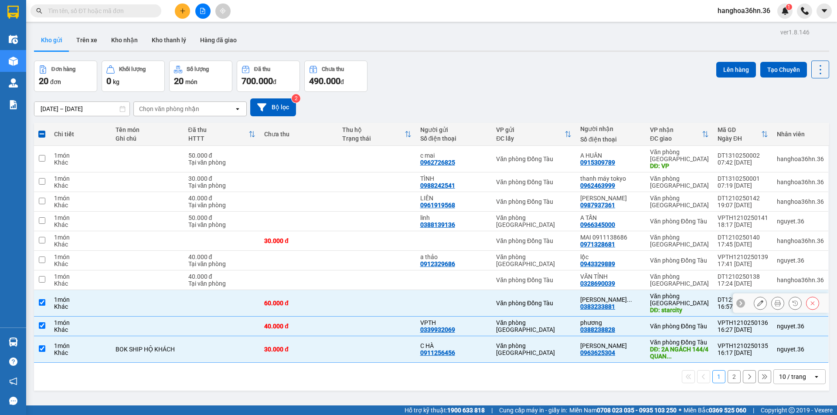
click at [634, 298] on div "[PERSON_NAME] ..." at bounding box center [610, 299] width 61 height 7
checkbox input "false"
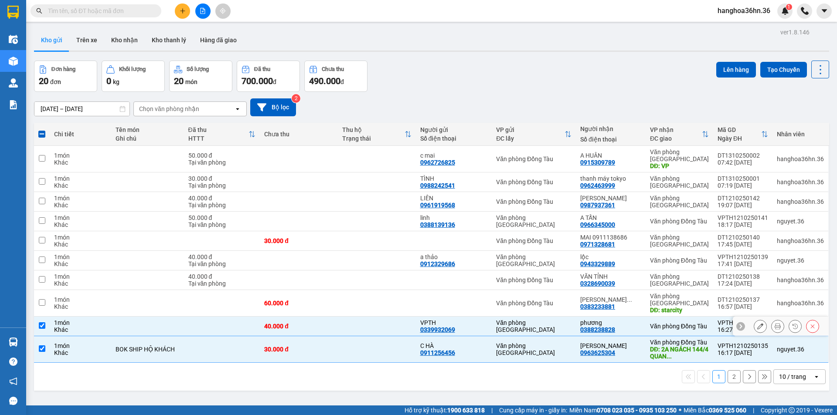
click at [638, 322] on div "phương" at bounding box center [610, 322] width 61 height 7
checkbox input "false"
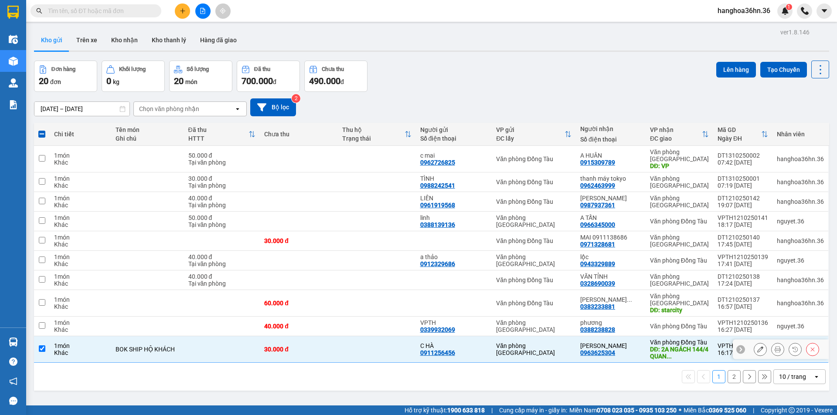
click at [630, 346] on div "[PERSON_NAME]" at bounding box center [610, 346] width 61 height 7
checkbox input "false"
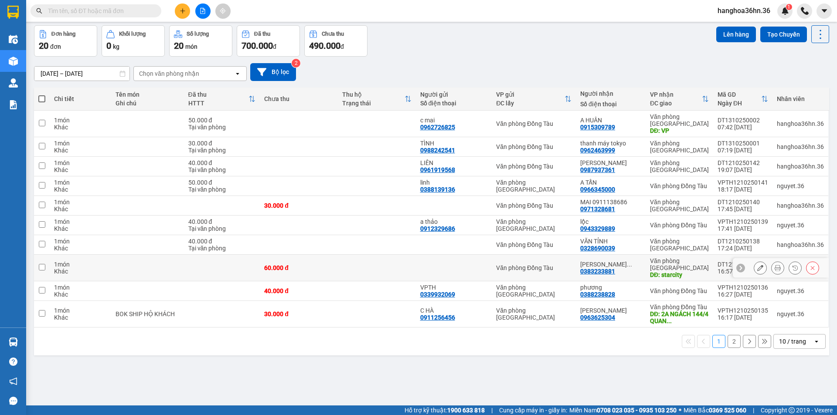
scroll to position [40, 0]
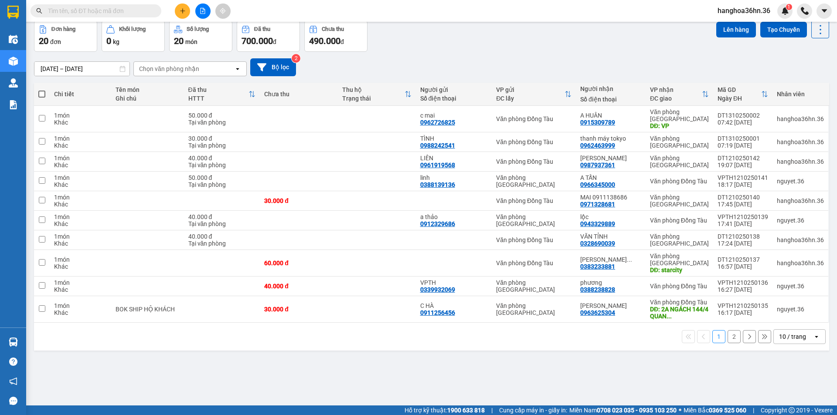
click at [727, 337] on button "2" at bounding box center [733, 336] width 13 height 13
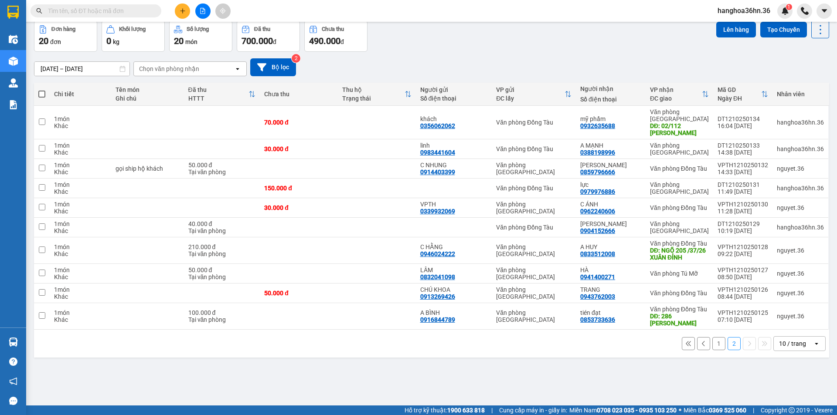
click at [712, 346] on button "1" at bounding box center [718, 343] width 13 height 13
